Goal: Navigation & Orientation: Find specific page/section

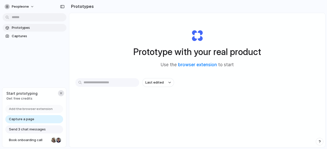
click at [60, 93] on div "button" at bounding box center [61, 93] width 4 height 4
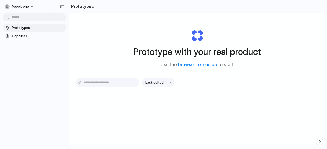
click at [157, 82] on span "Last edited" at bounding box center [154, 82] width 18 height 5
click at [188, 63] on link "browser extension" at bounding box center [197, 64] width 39 height 5
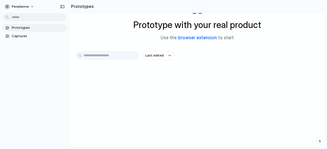
click at [198, 39] on link "browser extension" at bounding box center [197, 37] width 39 height 5
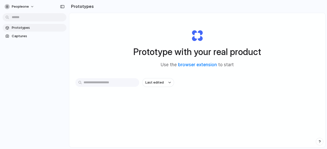
click at [103, 84] on input "text" at bounding box center [107, 82] width 64 height 9
click at [27, 29] on span "Prototypes" at bounding box center [38, 27] width 53 height 5
click at [30, 6] on button "Peopleone" at bounding box center [20, 7] width 34 height 8
click at [30, 18] on li "Settings" at bounding box center [25, 18] width 42 height 8
click at [294, 22] on div "Prototype with your real product Use the browser extension to start" at bounding box center [197, 46] width 204 height 55
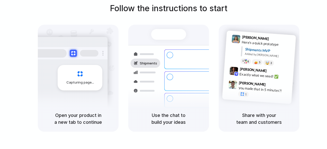
click at [76, 109] on div "Open your product in a new tab to continue" at bounding box center [78, 119] width 81 height 26
click at [0, 81] on div "Follow the instructions to start Capturing page Open your product in a new tab …" at bounding box center [168, 80] width 337 height 160
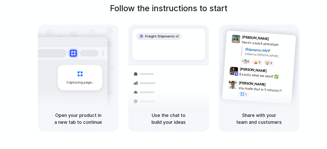
click at [71, 115] on h5 "Open your product in a new tab to continue" at bounding box center [78, 119] width 68 height 14
click at [73, 89] on div "Capturing page" at bounding box center [80, 78] width 45 height 26
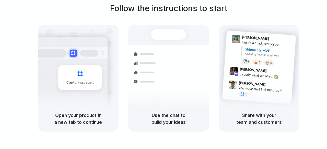
click at [78, 121] on h5 "Open your product in a new tab to continue" at bounding box center [78, 119] width 68 height 14
